Goal: Find specific page/section: Find specific page/section

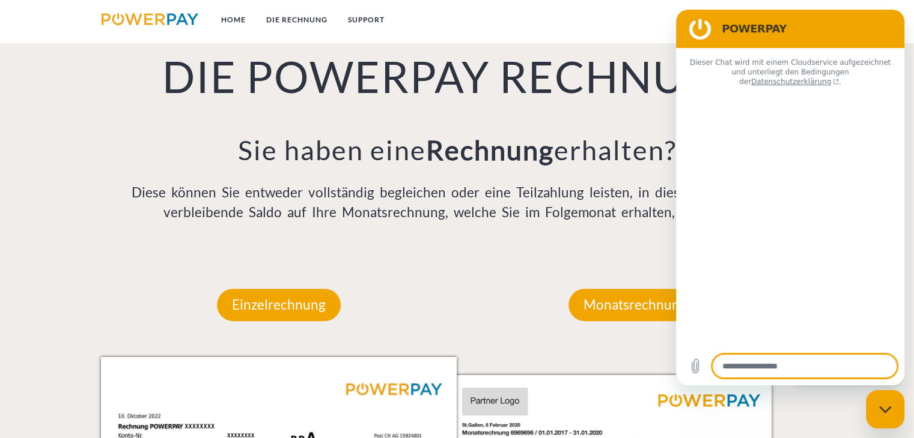
type textarea "*"
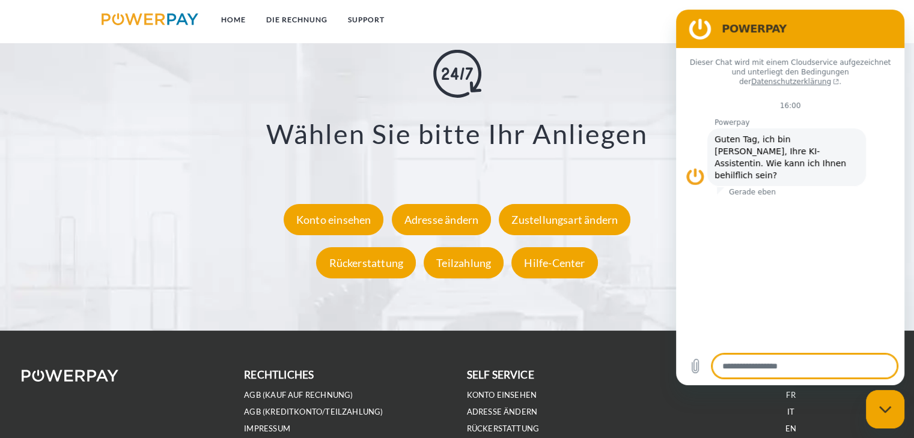
scroll to position [2315, 0]
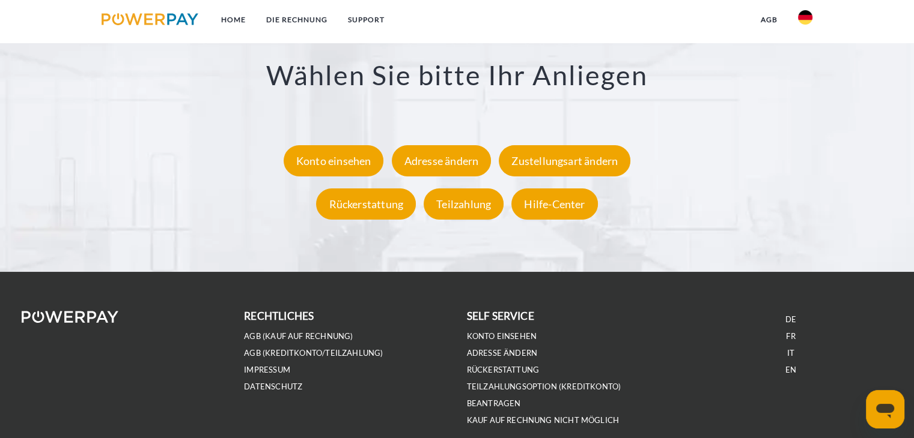
scroll to position [2315, 0]
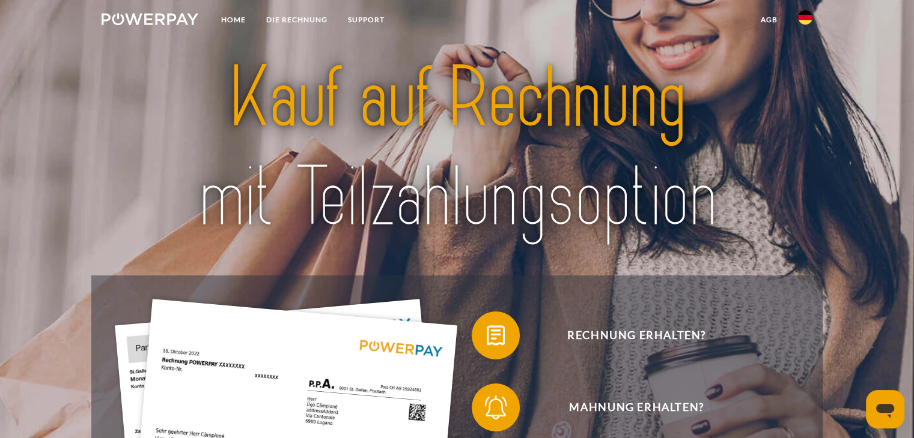
click at [687, 132] on img at bounding box center [456, 148] width 640 height 208
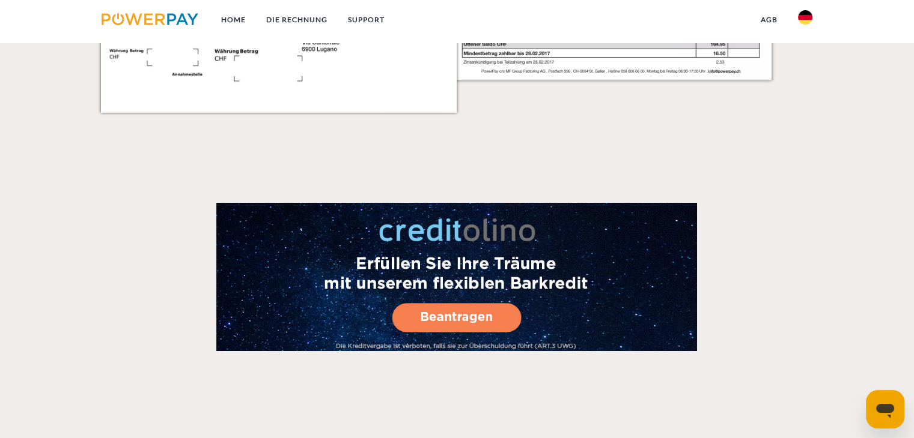
scroll to position [2315, 0]
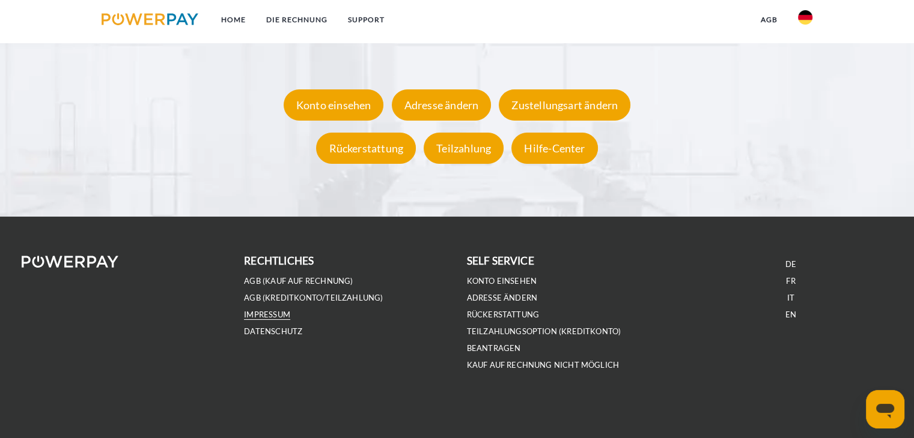
click at [268, 315] on link "IMPRESSUM" at bounding box center [267, 315] width 46 height 10
click at [180, 157] on div "**********" at bounding box center [457, 52] width 792 height 235
